Goal: Navigation & Orientation: Understand site structure

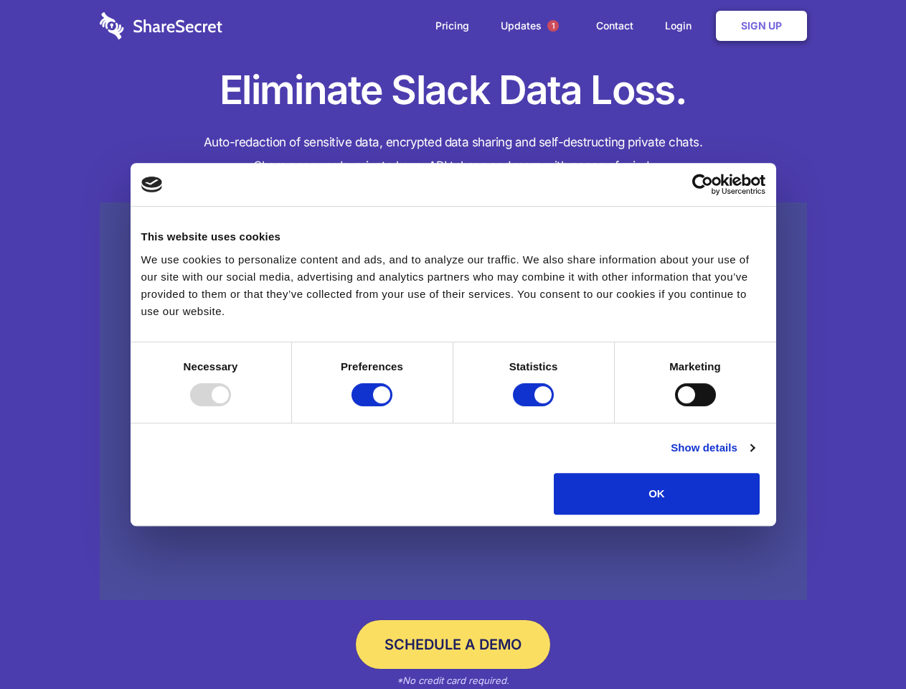
click at [231, 406] on div at bounding box center [210, 394] width 41 height 23
click at [392, 406] on input "Preferences" at bounding box center [371, 394] width 41 height 23
checkbox input "false"
click at [535, 406] on input "Statistics" at bounding box center [533, 394] width 41 height 23
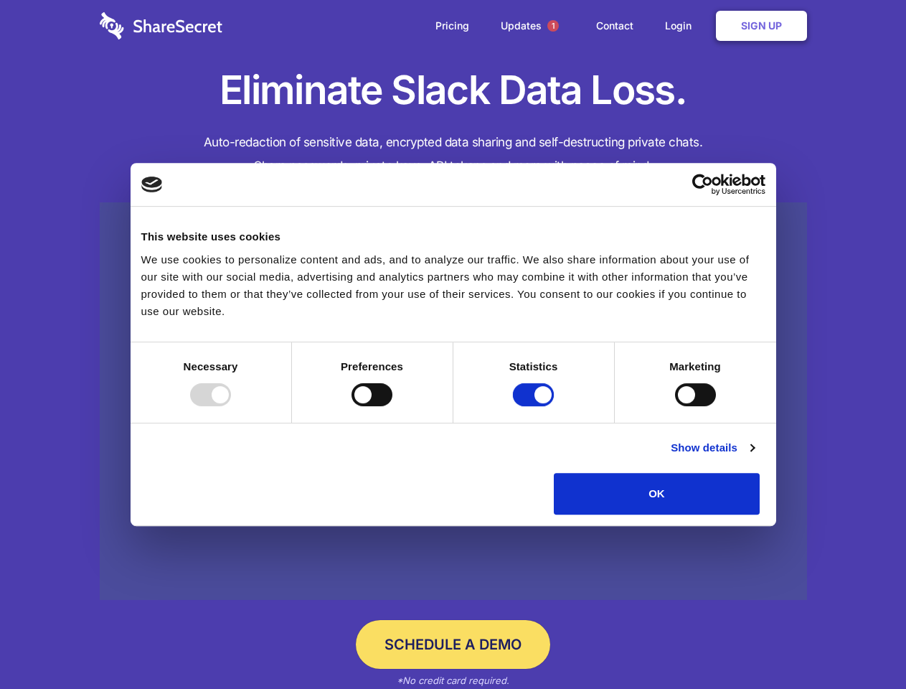
checkbox input "false"
click at [675, 406] on input "Marketing" at bounding box center [695, 394] width 41 height 23
checkbox input "true"
click at [754, 456] on link "Show details" at bounding box center [712, 447] width 83 height 17
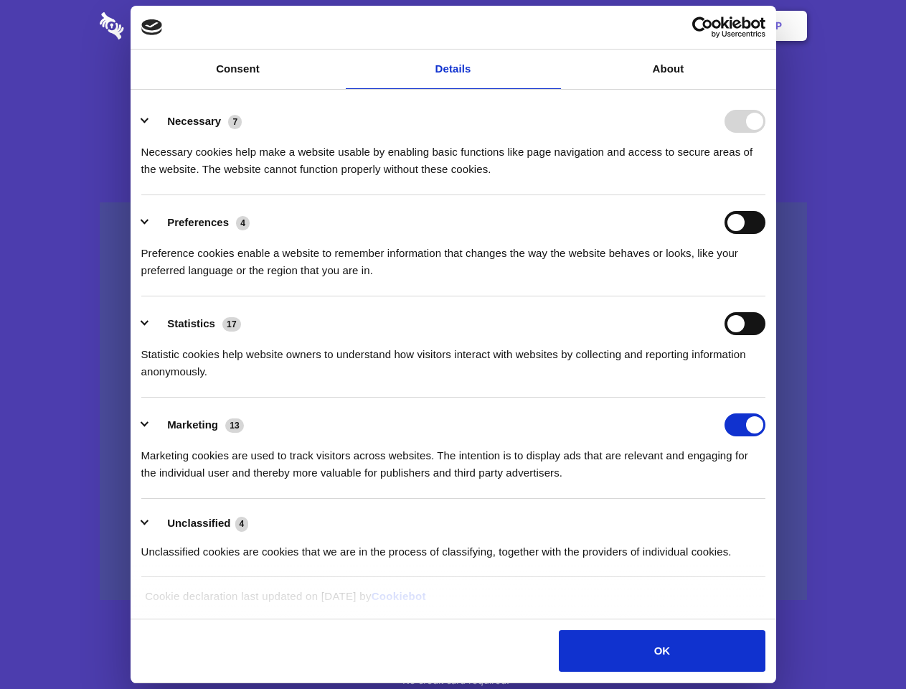
click at [765, 195] on li "Necessary 7 Necessary cookies help make a website usable by enabling basic func…" at bounding box center [453, 144] width 624 height 101
